Goal: Task Accomplishment & Management: Use online tool/utility

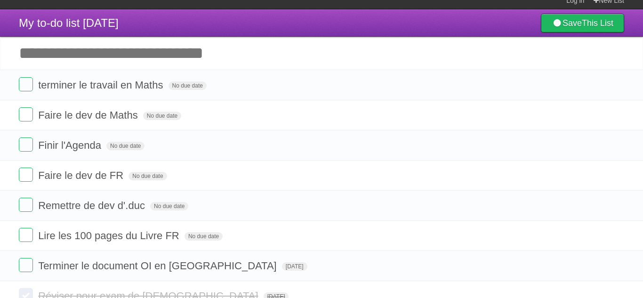
scroll to position [8, 0]
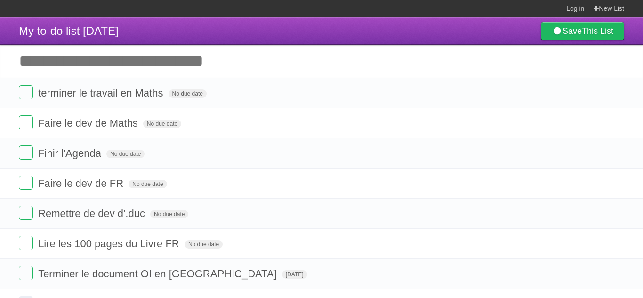
scroll to position [4, 0]
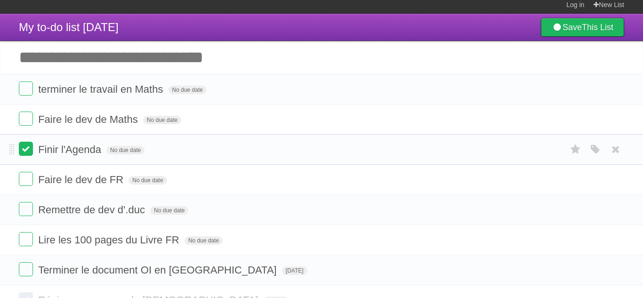
click at [29, 148] on label at bounding box center [26, 149] width 14 height 14
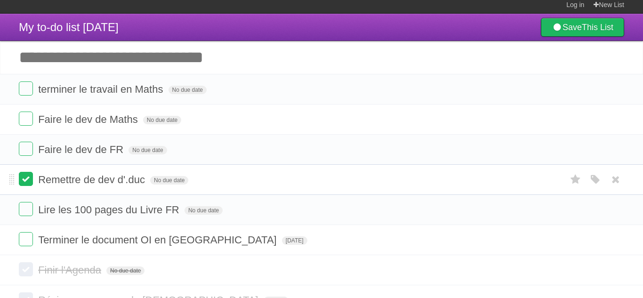
click at [23, 175] on label at bounding box center [26, 179] width 14 height 14
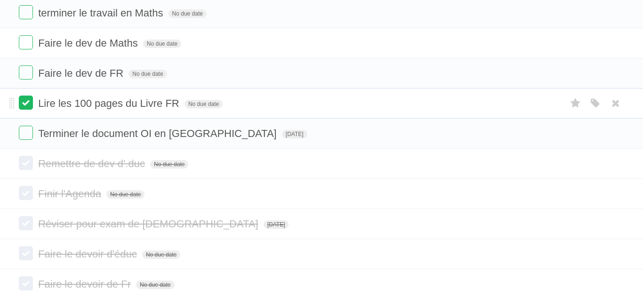
scroll to position [150, 0]
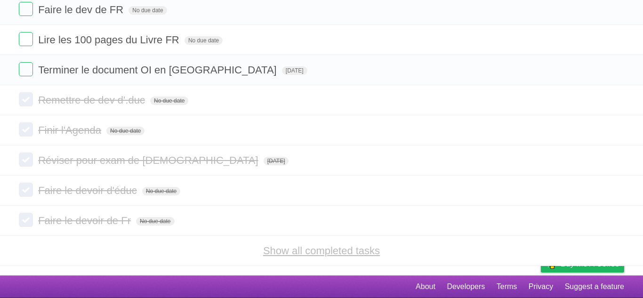
click at [273, 255] on link "Show all completed tasks" at bounding box center [321, 251] width 117 height 12
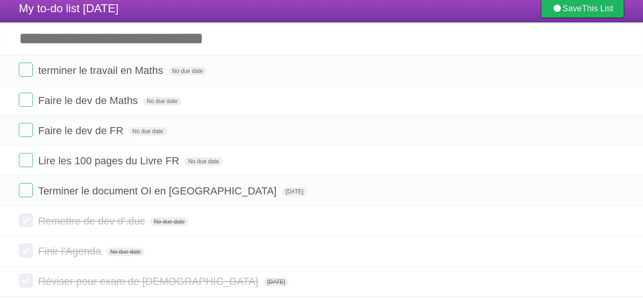
scroll to position [0, 0]
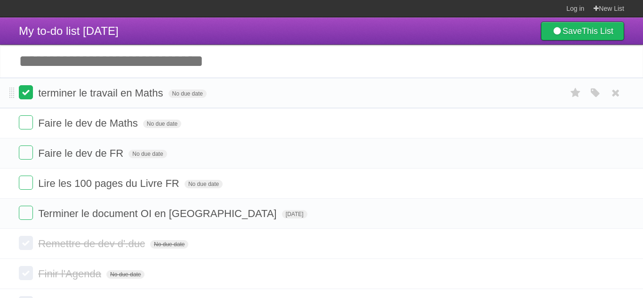
click at [20, 97] on label at bounding box center [26, 92] width 14 height 14
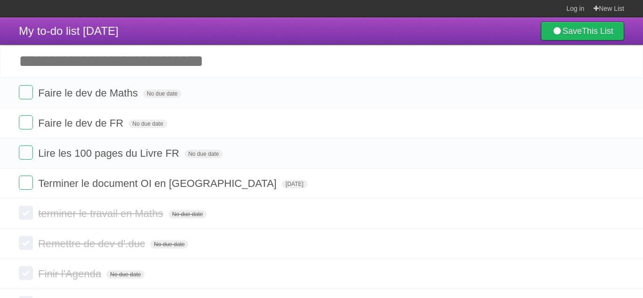
click at [156, 64] on input "Add another task" at bounding box center [321, 61] width 643 height 33
type input "**********"
click input "*********" at bounding box center [0, 0] width 0 height 0
